Goal: Task Accomplishment & Management: Manage account settings

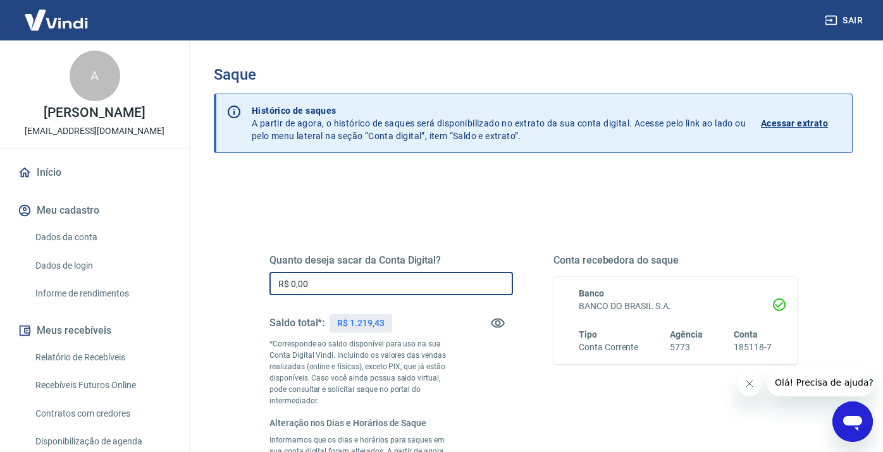
click at [384, 287] on input "R$ 0,00" at bounding box center [391, 283] width 244 height 23
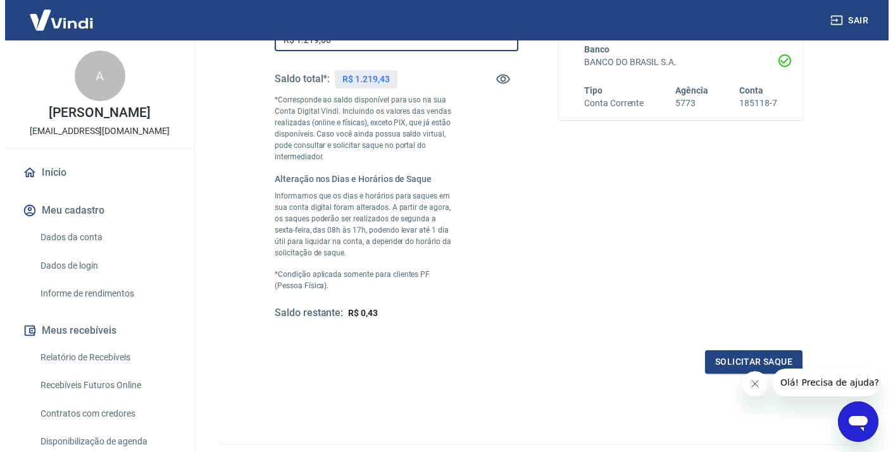
scroll to position [249, 0]
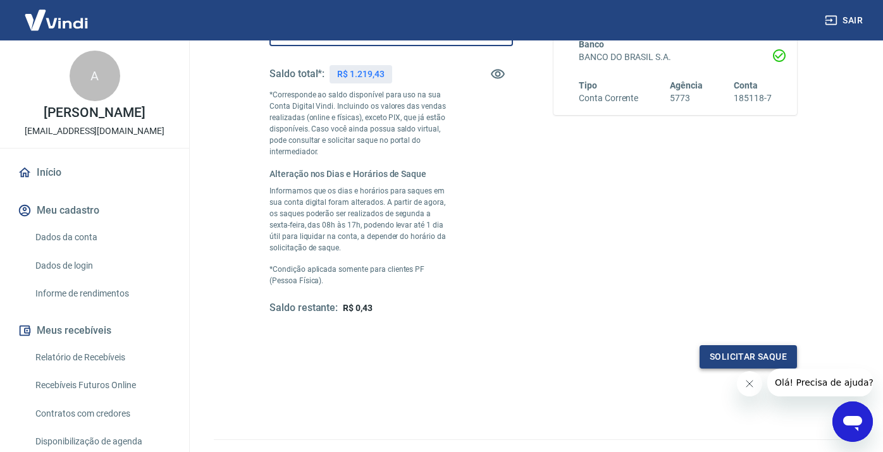
type input "R$ 1.219,00"
click at [747, 360] on button "Solicitar saque" at bounding box center [748, 356] width 97 height 23
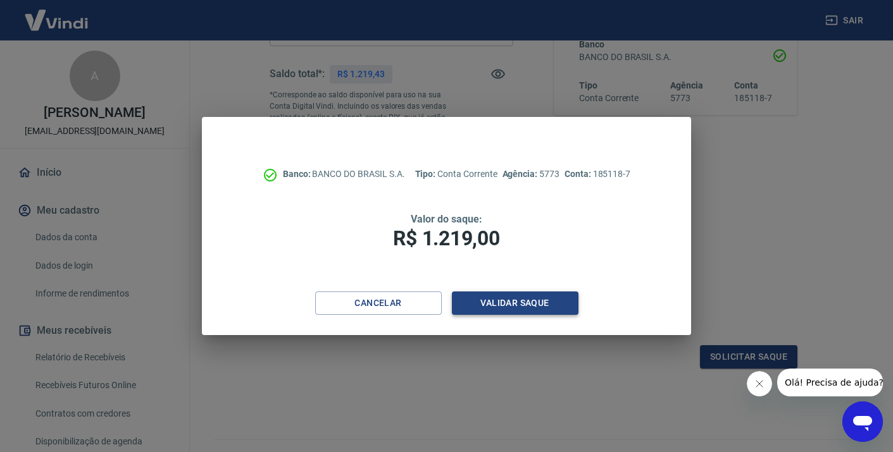
click at [541, 309] on button "Validar saque" at bounding box center [515, 303] width 127 height 23
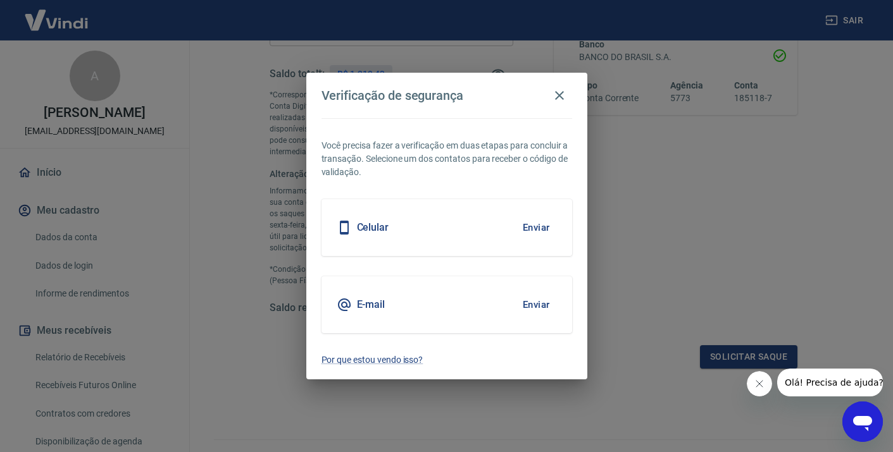
click at [504, 245] on div "Celular Enviar" at bounding box center [446, 227] width 250 height 57
click at [541, 233] on button "Enviar" at bounding box center [536, 227] width 41 height 27
